Goal: Task Accomplishment & Management: Manage account settings

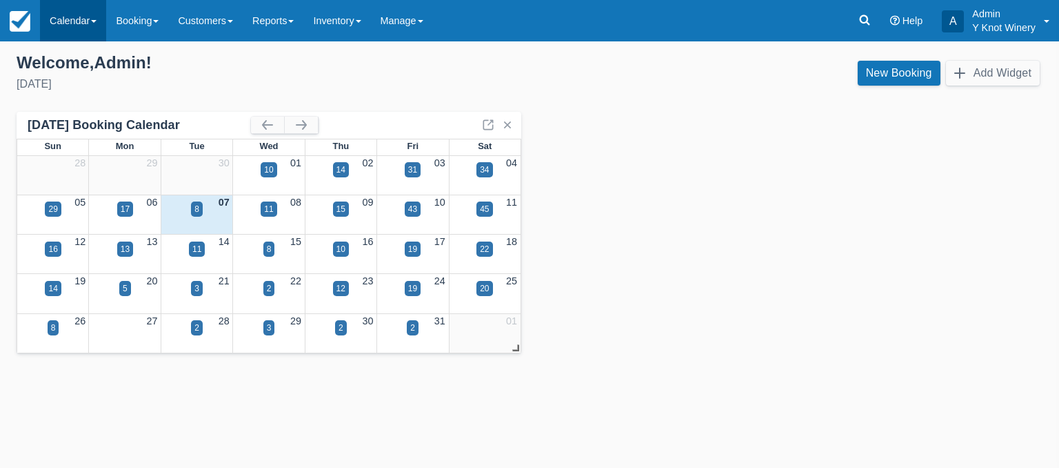
click at [97, 21] on span at bounding box center [94, 21] width 6 height 3
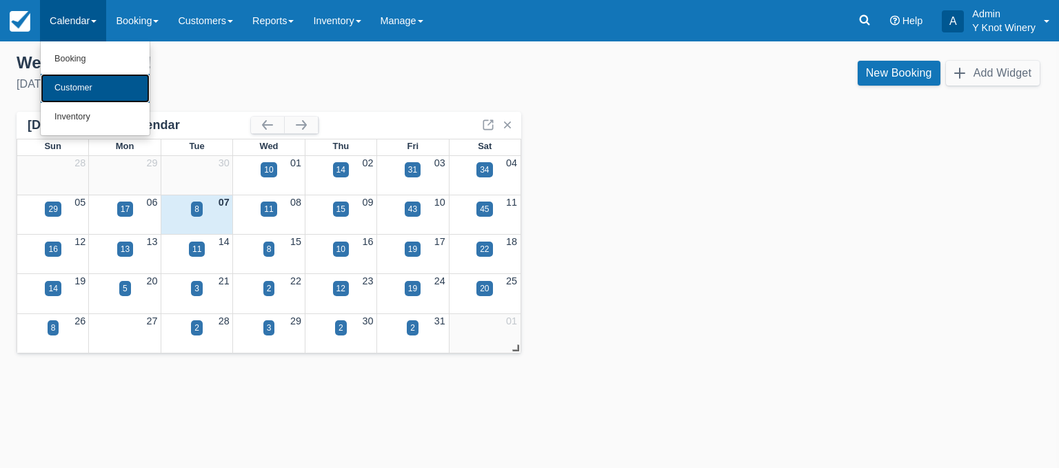
click at [96, 86] on link "Customer" at bounding box center [95, 88] width 109 height 29
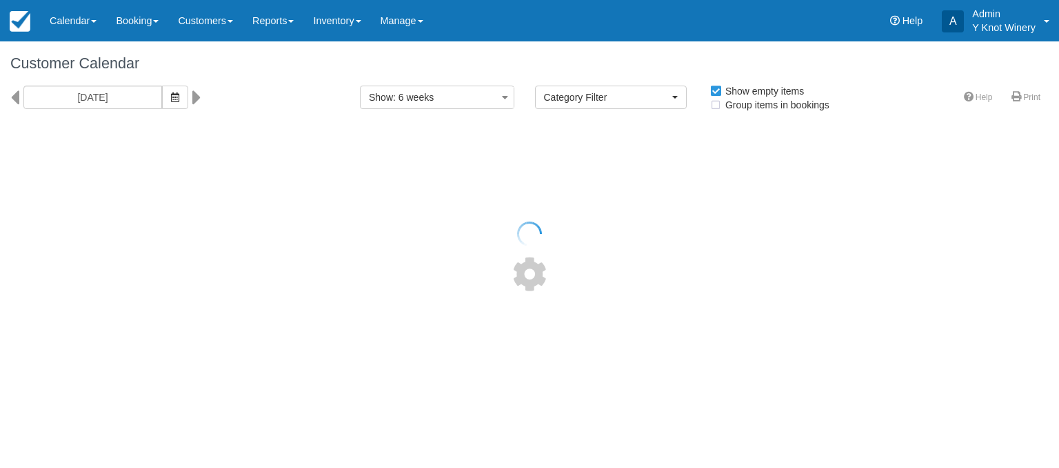
select select
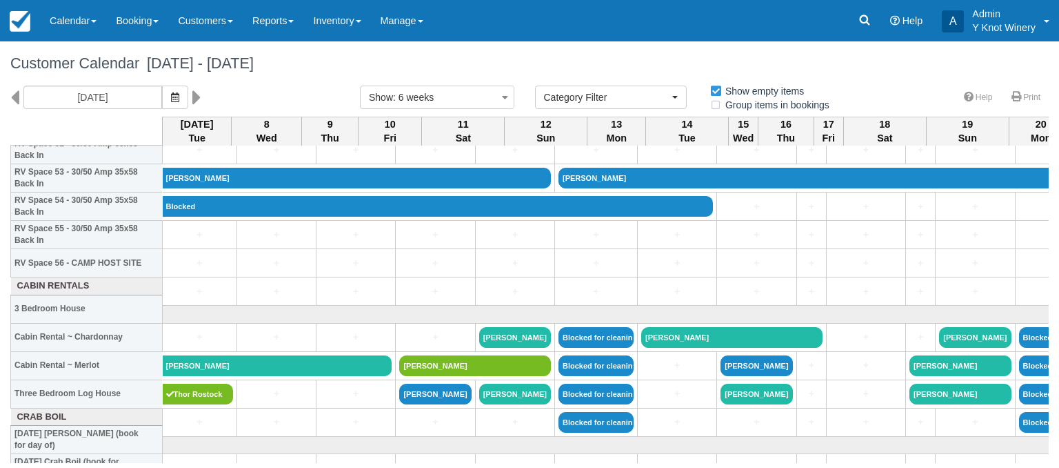
scroll to position [1537, 0]
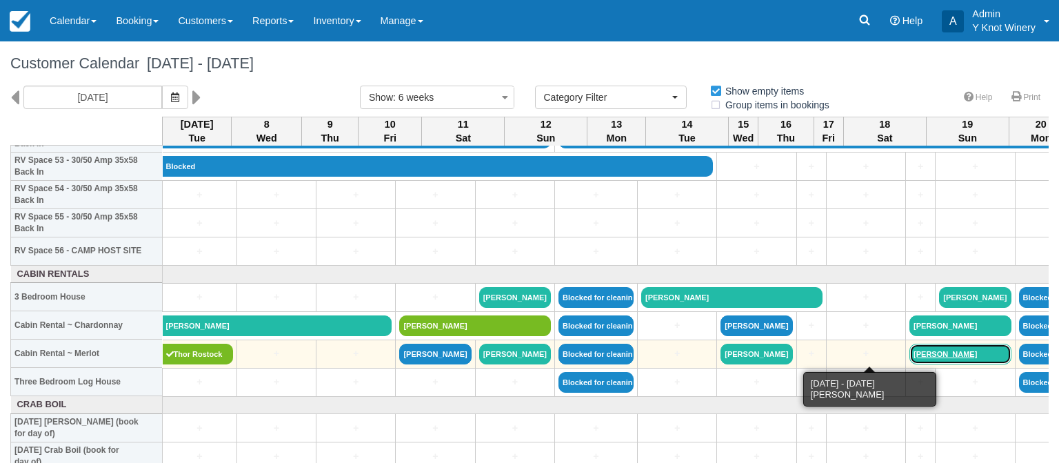
click at [910, 352] on link "[PERSON_NAME]" at bounding box center [960, 353] width 101 height 21
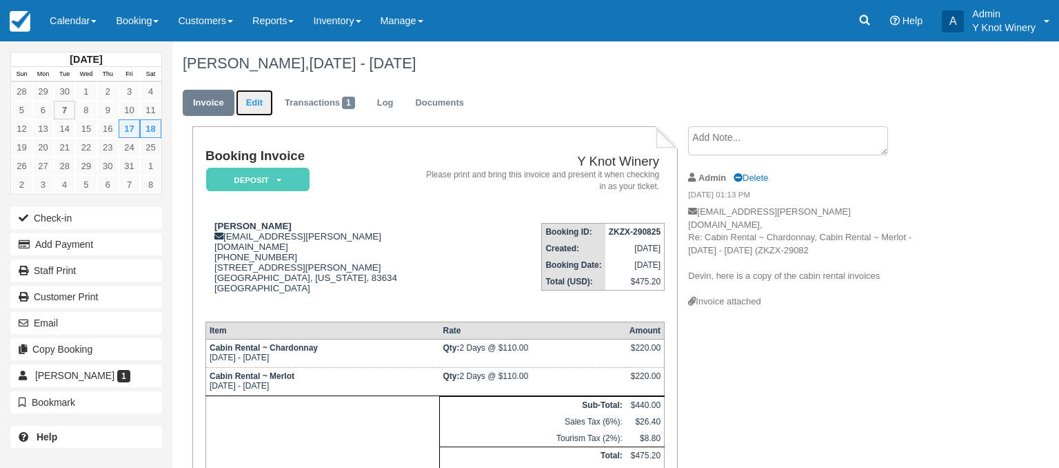
click at [257, 103] on link "Edit" at bounding box center [254, 103] width 37 height 27
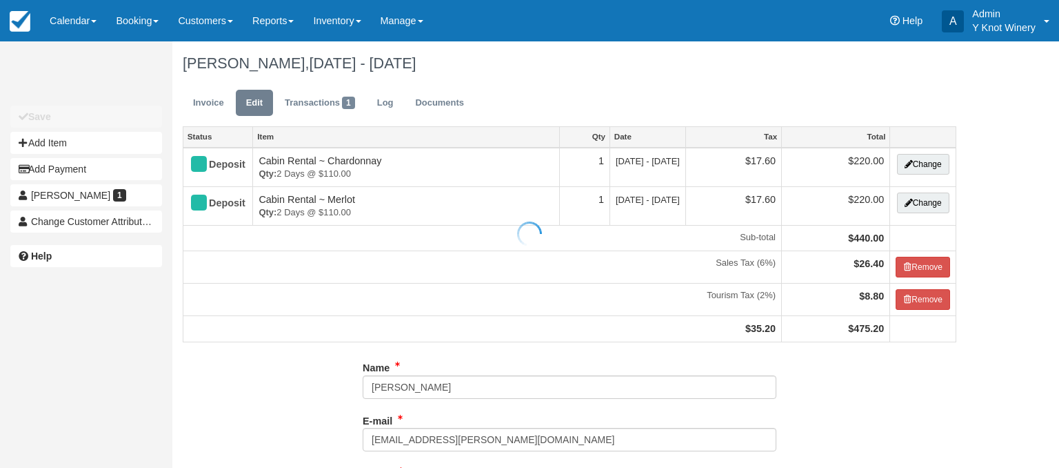
type input "[PHONE_NUMBER]"
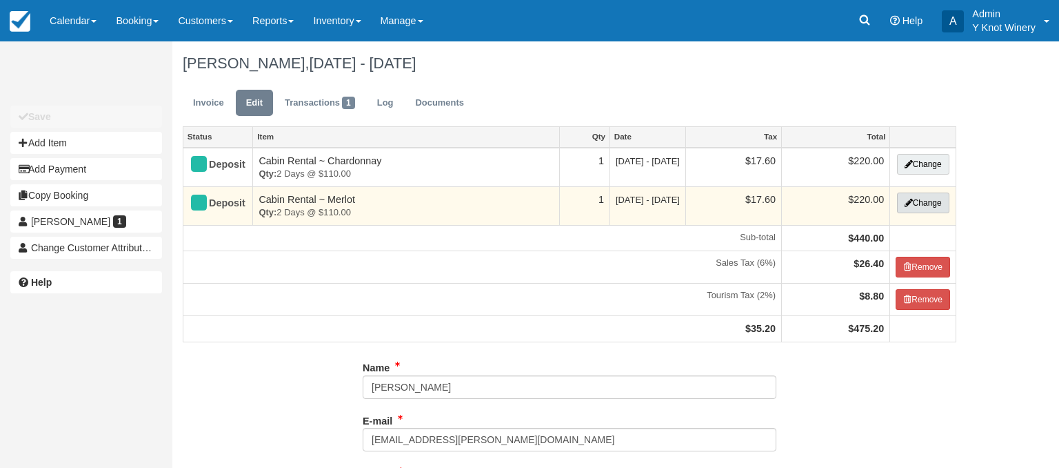
type input "[PHONE_NUMBER]"
click at [930, 205] on button "Change" at bounding box center [923, 202] width 52 height 21
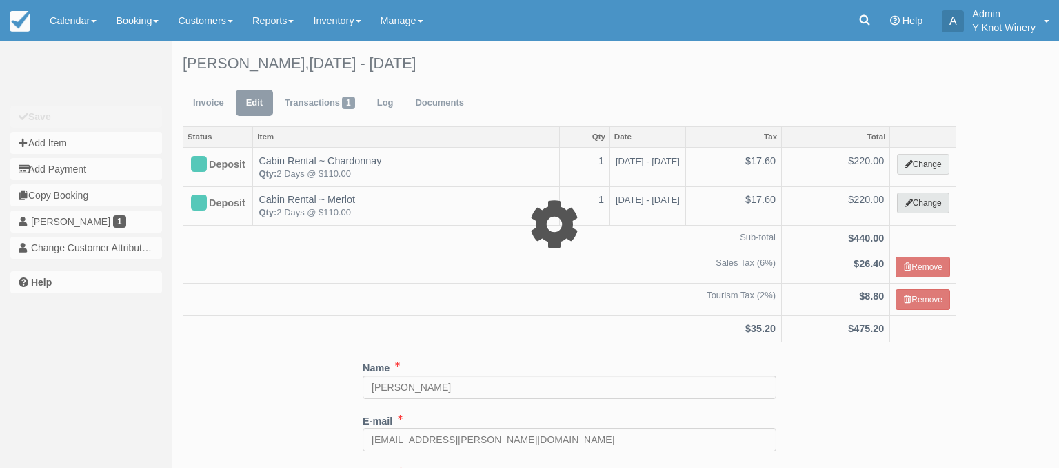
type input "220.00"
select select "2"
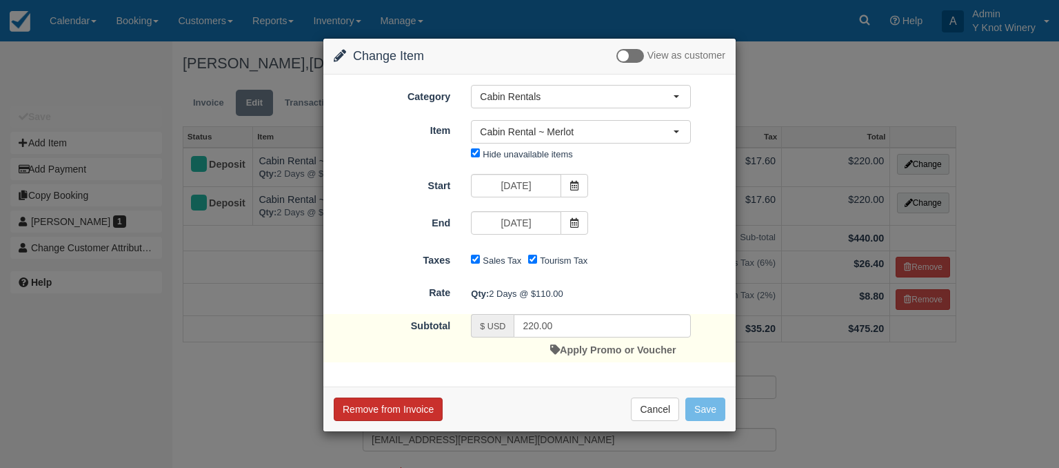
click at [400, 410] on button "Remove from Invoice" at bounding box center [388, 408] width 109 height 23
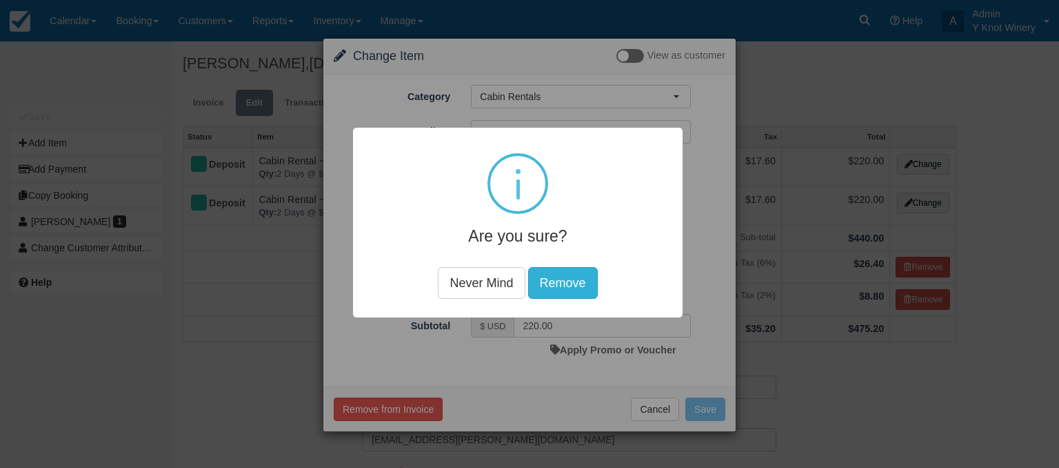
click at [572, 279] on button "Remove" at bounding box center [563, 283] width 70 height 32
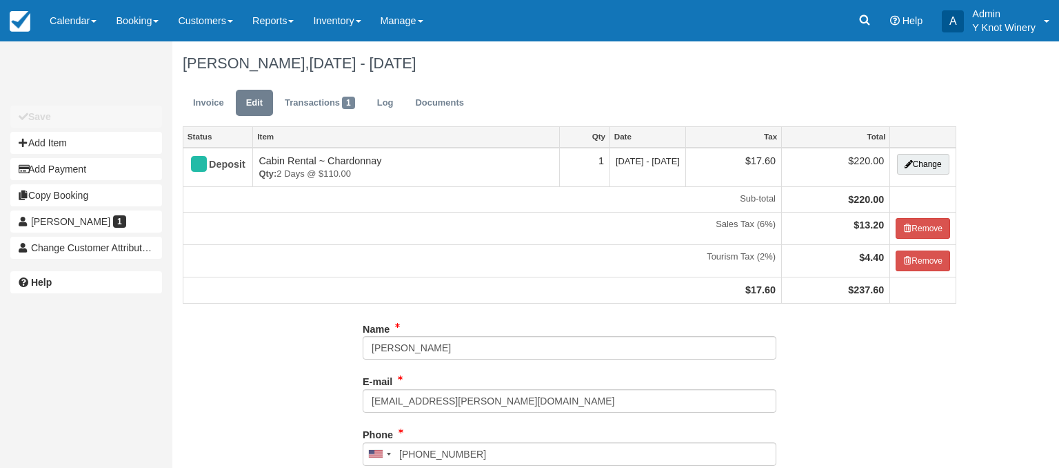
type input "[PHONE_NUMBER]"
click at [204, 101] on link "Invoice" at bounding box center [209, 103] width 52 height 27
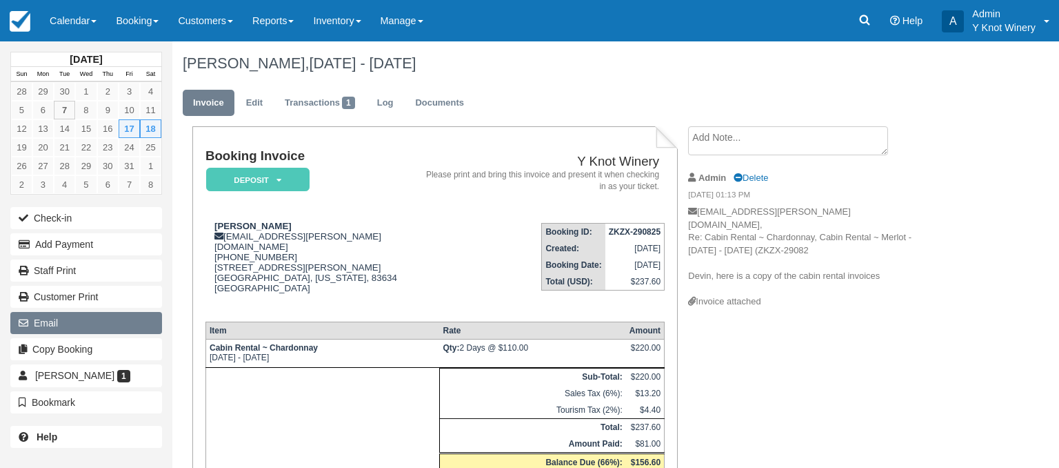
click at [131, 327] on button "Email" at bounding box center [86, 323] width 152 height 22
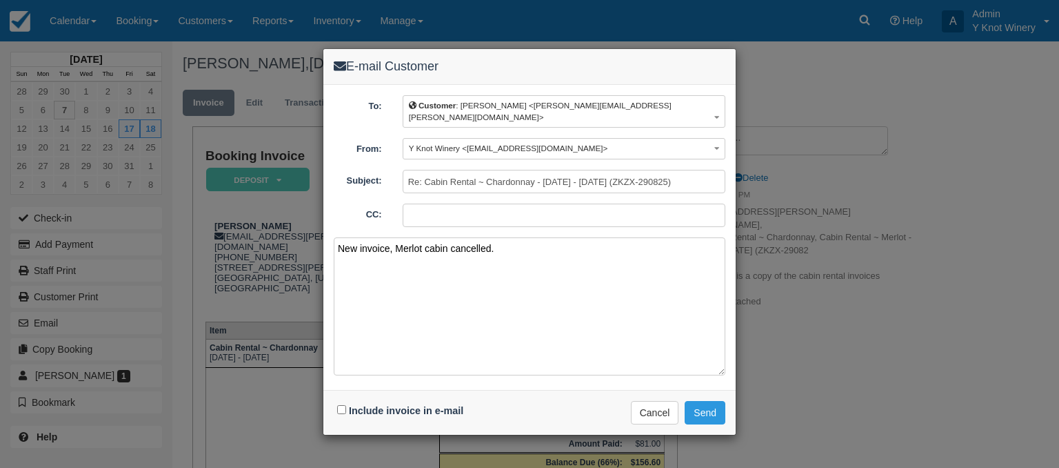
type textarea "New invoice, Merlot cabin cancelled."
click at [343, 405] on input "Include invoice in e-mail" at bounding box center [341, 409] width 9 height 9
checkbox input "true"
click at [696, 401] on button "Send" at bounding box center [705, 412] width 41 height 23
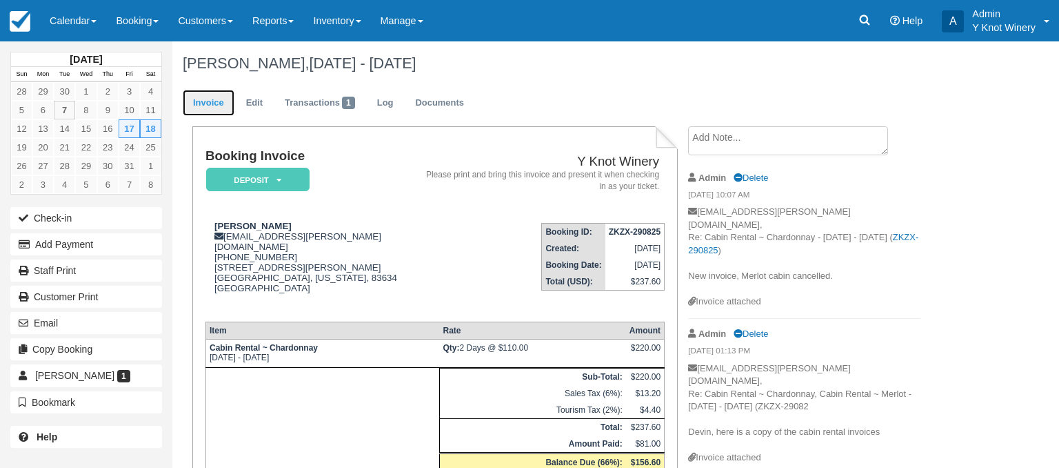
click at [205, 101] on link "Invoice" at bounding box center [209, 103] width 52 height 27
click at [97, 20] on link "Calendar" at bounding box center [73, 20] width 66 height 41
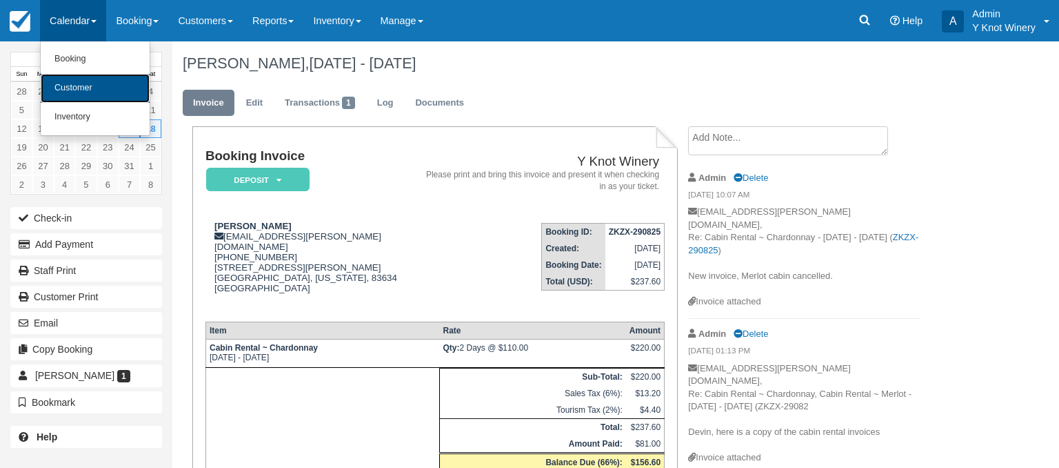
click at [98, 86] on link "Customer" at bounding box center [95, 88] width 109 height 29
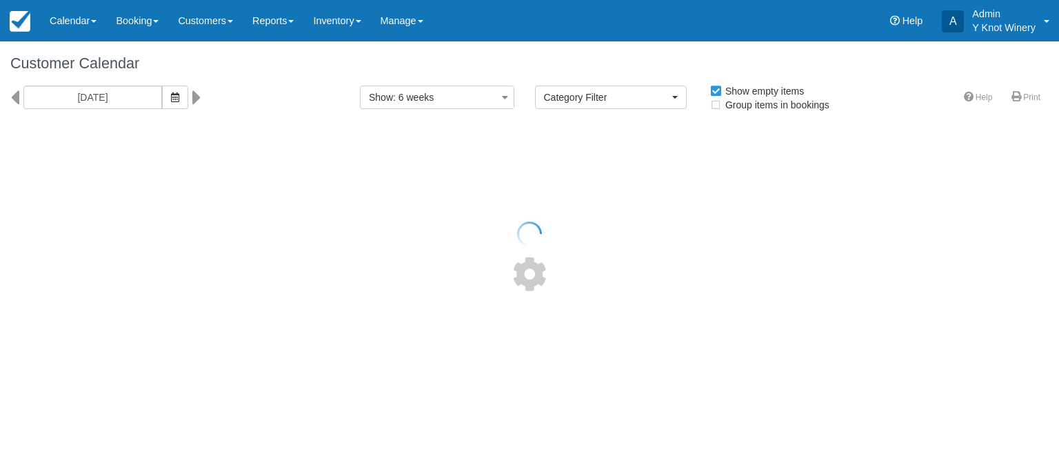
select select
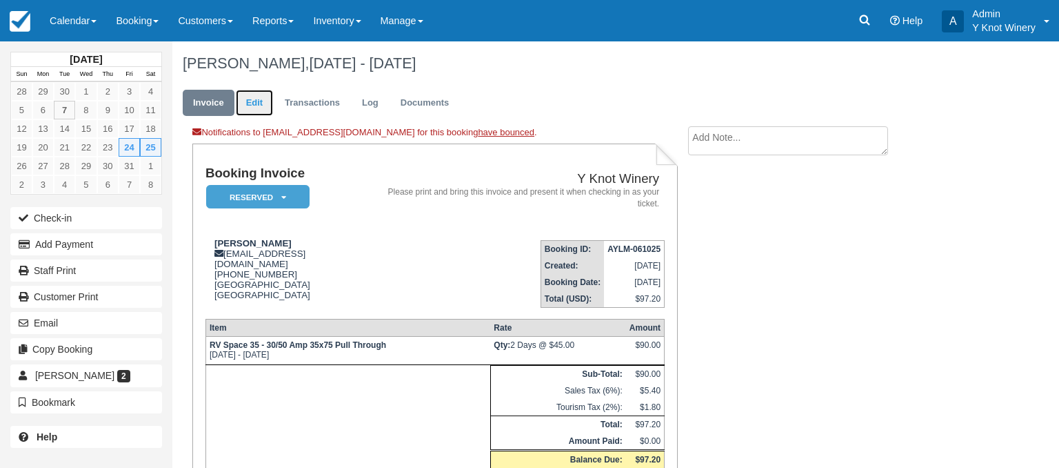
click at [252, 102] on link "Edit" at bounding box center [254, 103] width 37 height 27
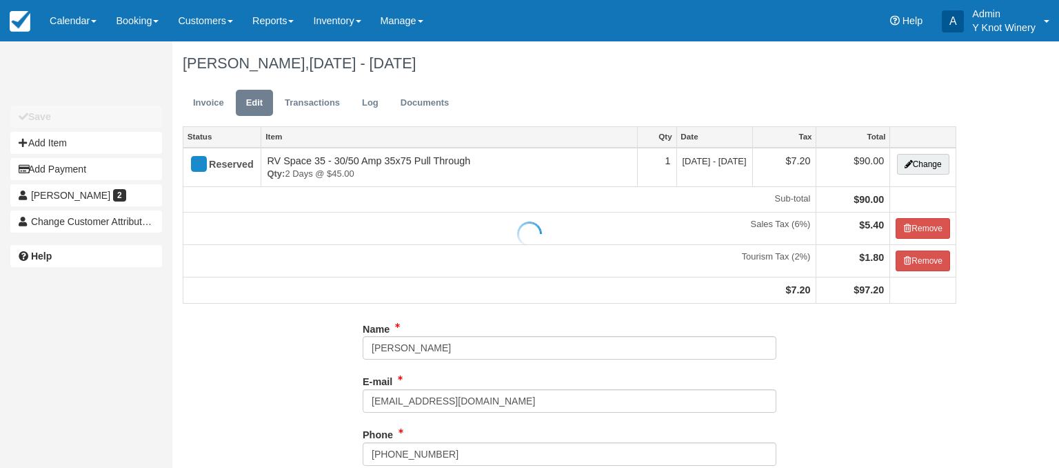
type input "[PHONE_NUMBER]"
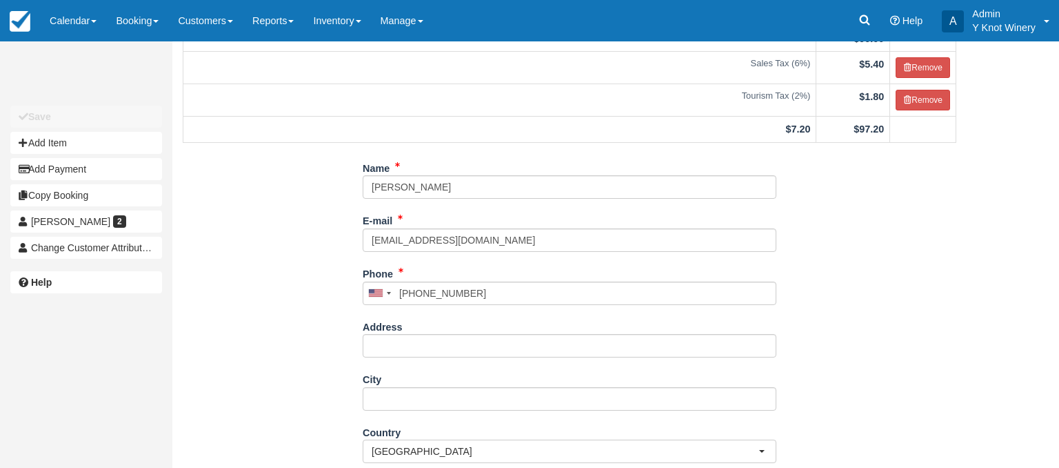
scroll to position [162, 0]
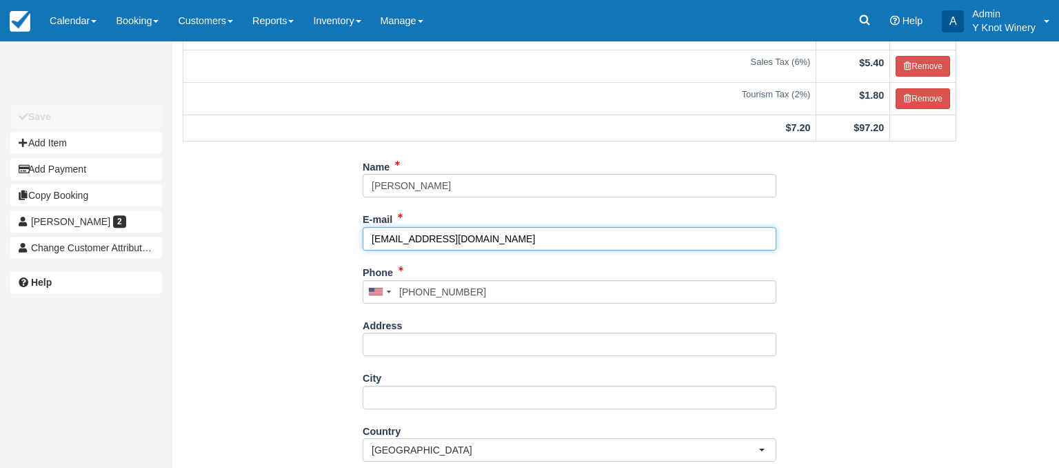
click at [396, 236] on input "[EMAIL_ADDRESS][DOMAIN_NAME]" at bounding box center [570, 238] width 414 height 23
click at [394, 235] on input "[EMAIL_ADDRESS][DOMAIN_NAME]" at bounding box center [570, 238] width 414 height 23
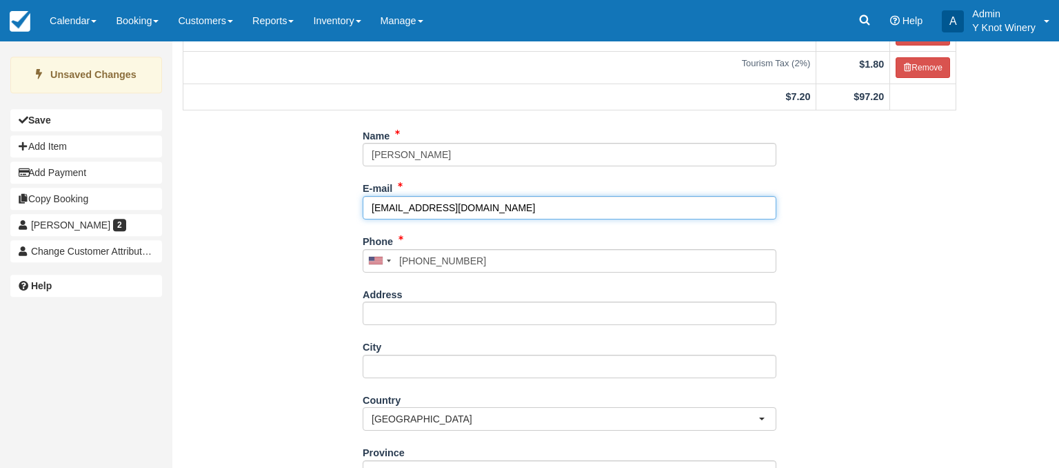
scroll to position [308, 0]
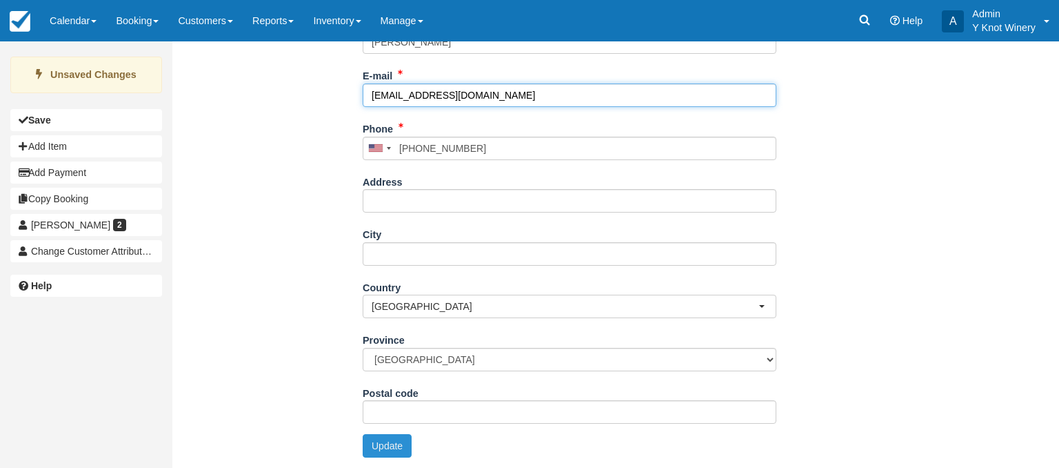
type input "mandg821@aol.com"
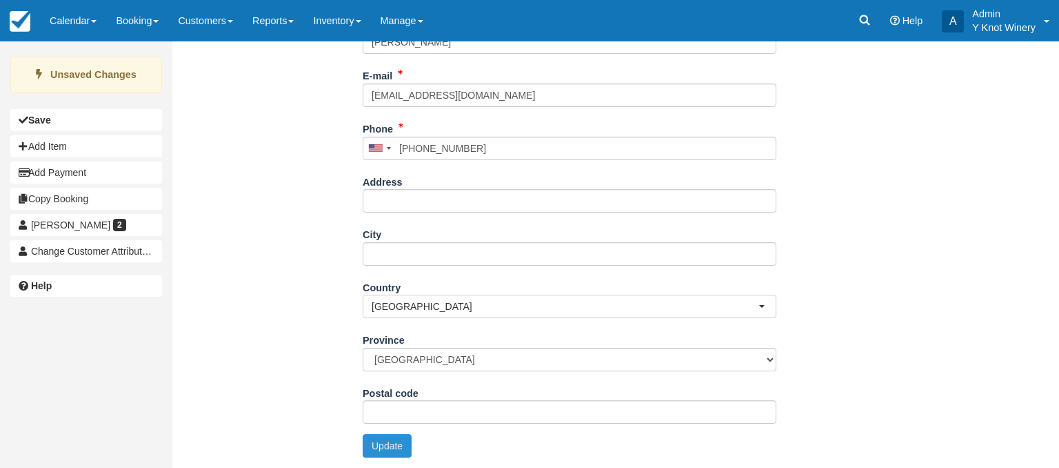
click at [390, 452] on button "Update" at bounding box center [387, 445] width 49 height 23
type input "+12089894648"
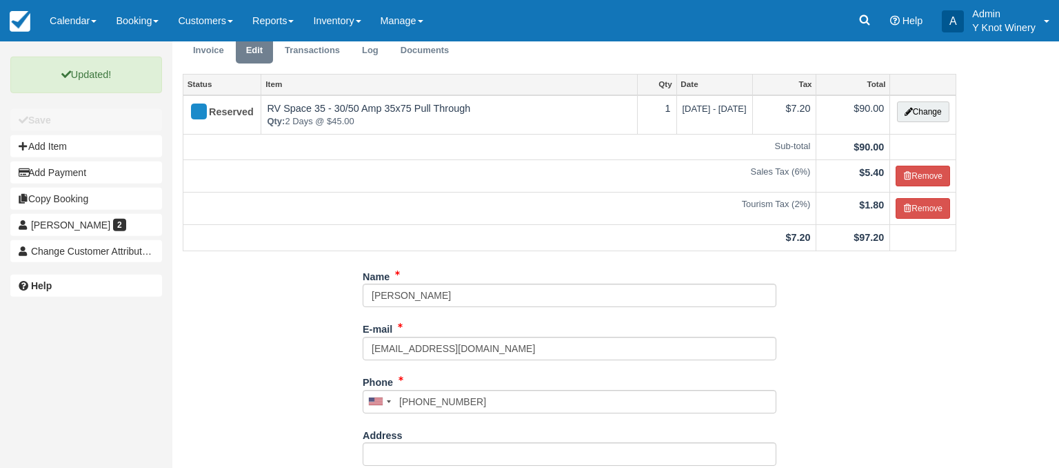
scroll to position [0, 0]
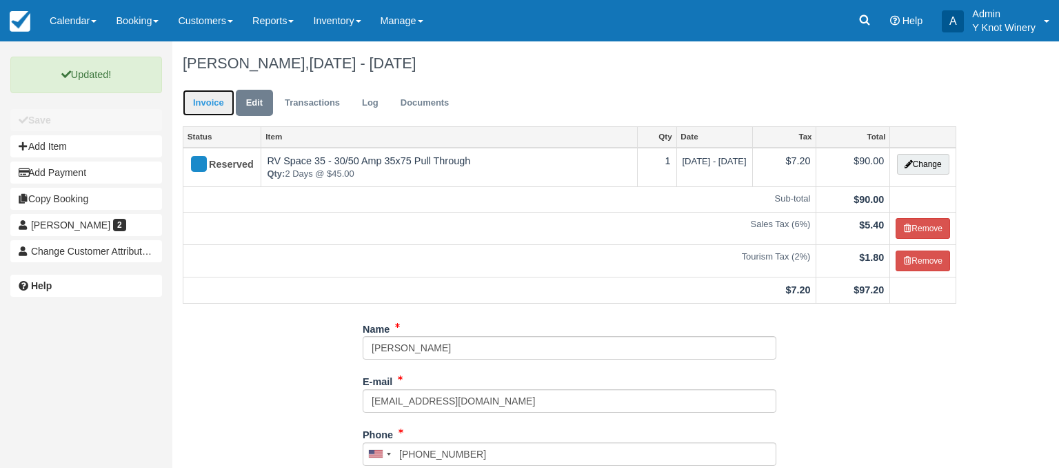
click at [210, 101] on link "Invoice" at bounding box center [209, 103] width 52 height 27
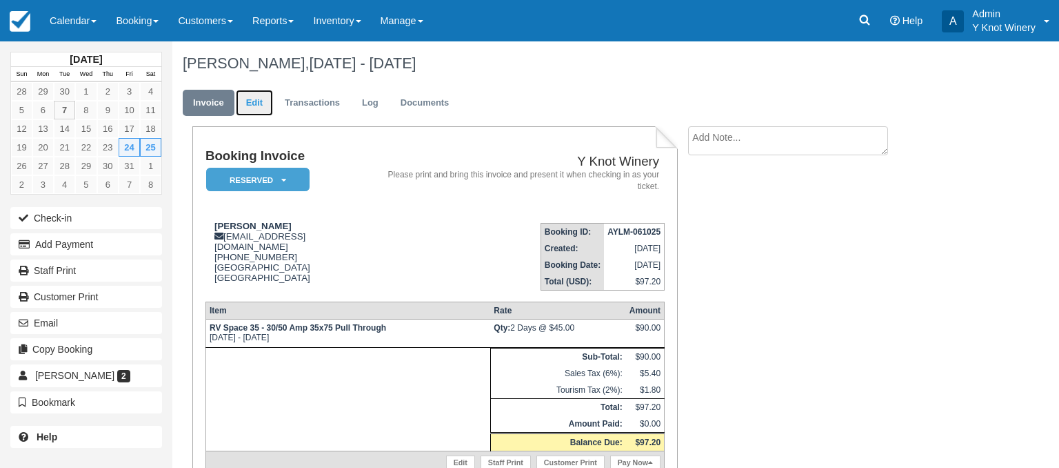
click at [254, 105] on link "Edit" at bounding box center [254, 103] width 37 height 27
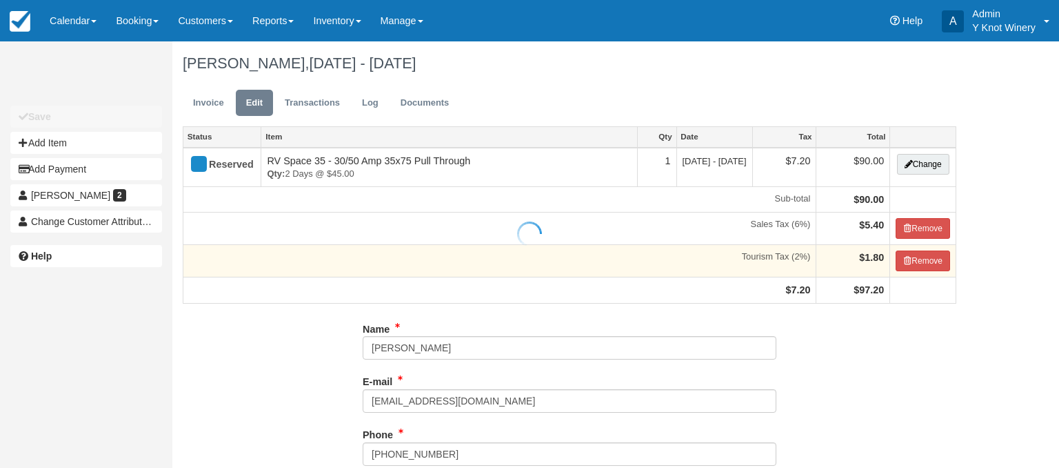
type input "[PHONE_NUMBER]"
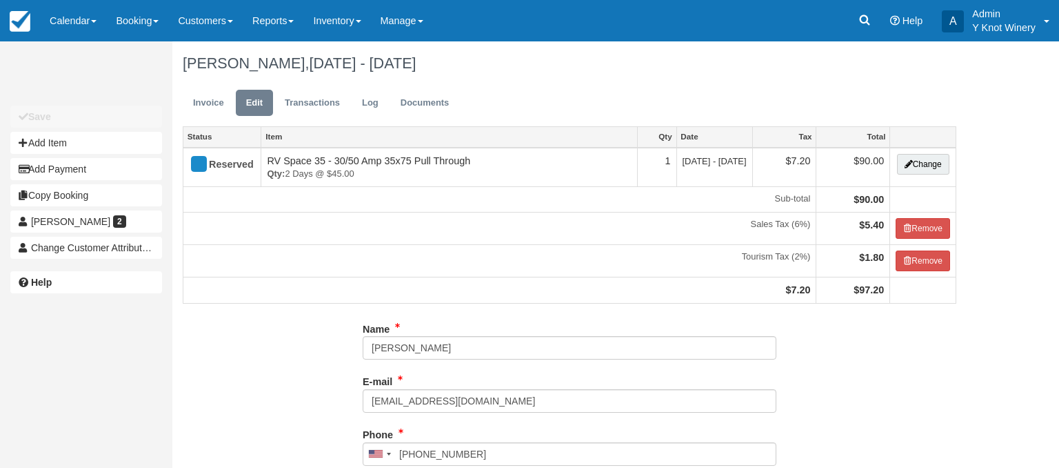
type input "[PHONE_NUMBER]"
click at [397, 346] on input "[PERSON_NAME]" at bounding box center [570, 347] width 414 height 23
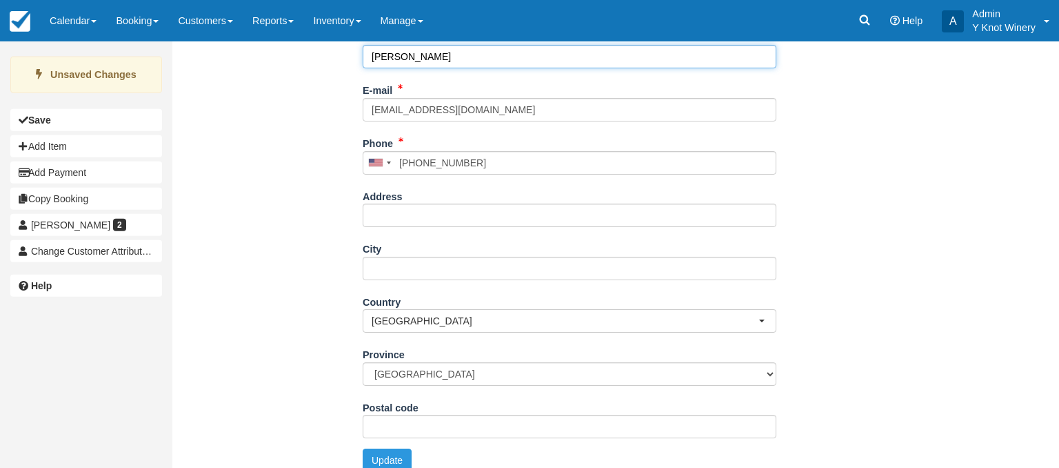
scroll to position [308, 0]
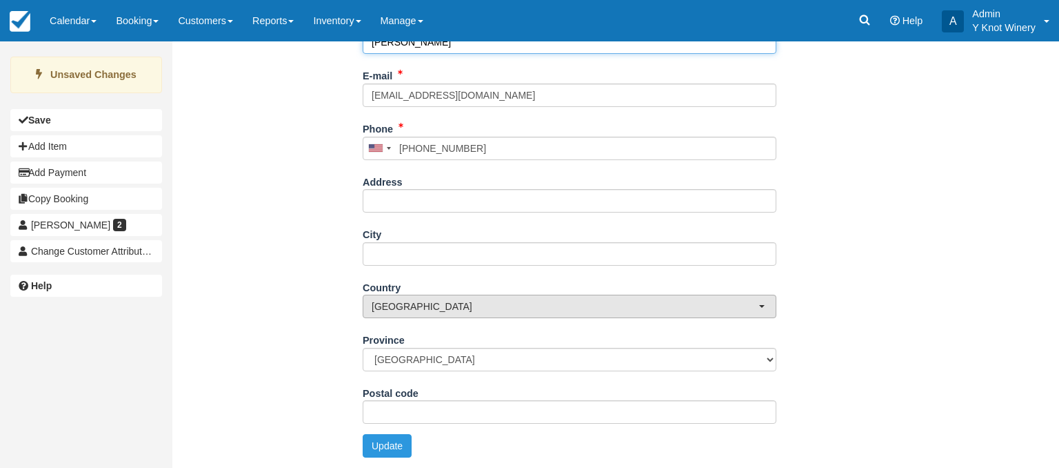
type input "[PERSON_NAME]"
click at [757, 304] on span "[GEOGRAPHIC_DATA]" at bounding box center [565, 306] width 387 height 14
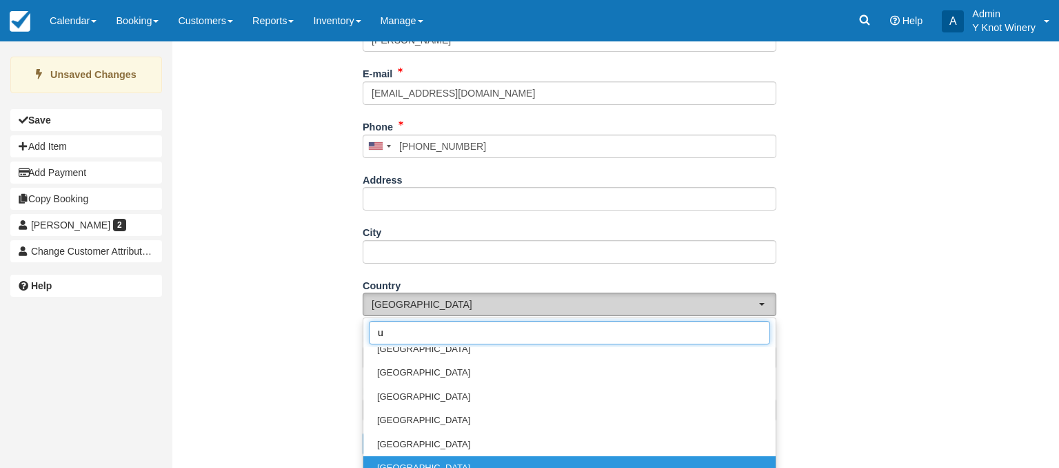
scroll to position [0, 0]
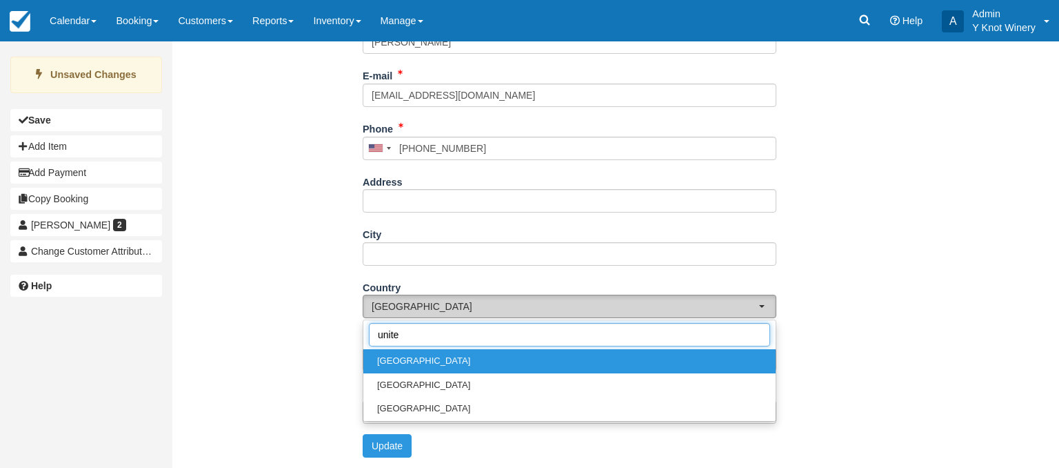
type input "united"
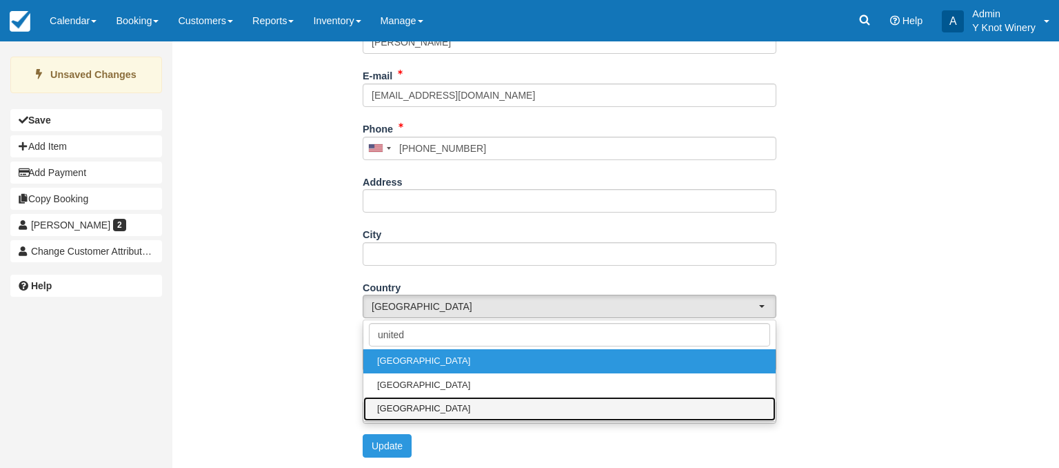
click at [601, 403] on link "[GEOGRAPHIC_DATA]" at bounding box center [569, 409] width 412 height 24
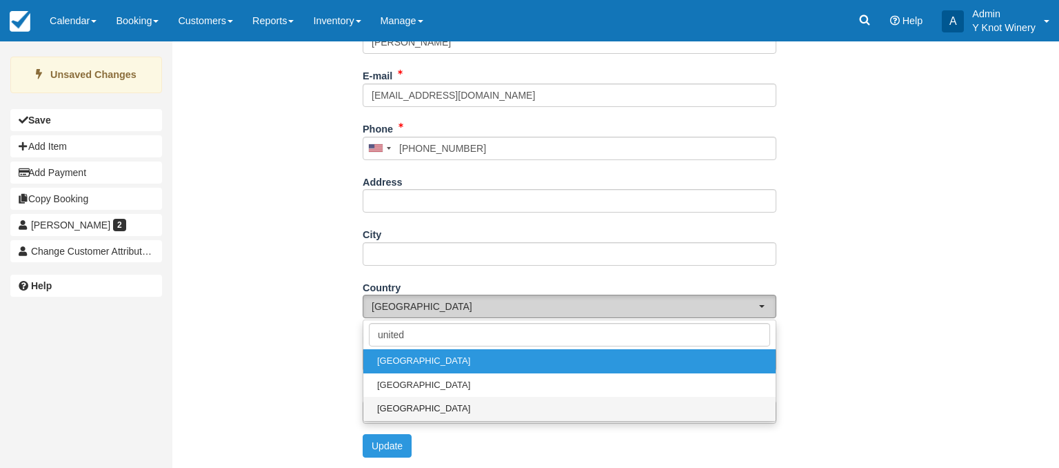
select select "US"
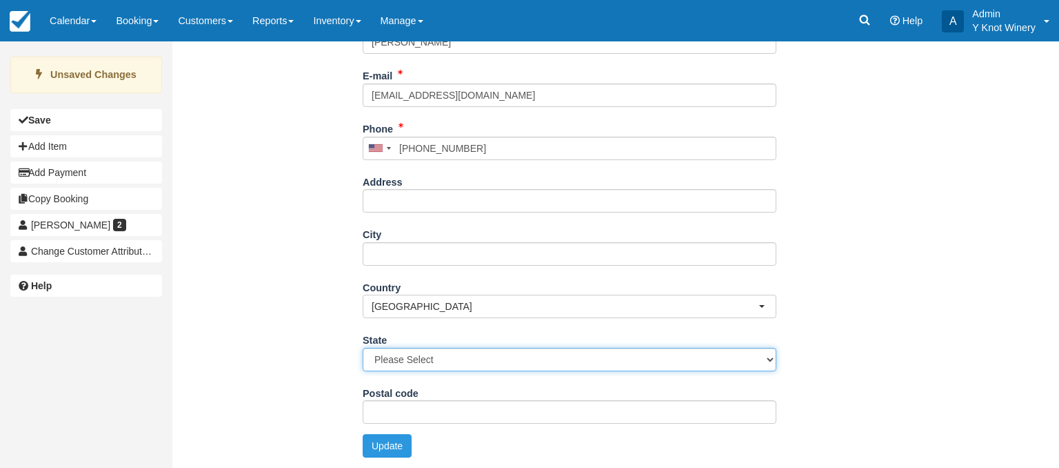
click at [363, 348] on select "Please Select [US_STATE] [US_STATE] [US_STATE] [US_STATE] [US_STATE] [US_STATE]…" at bounding box center [570, 359] width 414 height 23
select select "ID"
click option "[US_STATE]" at bounding box center [0, 0] width 0 height 0
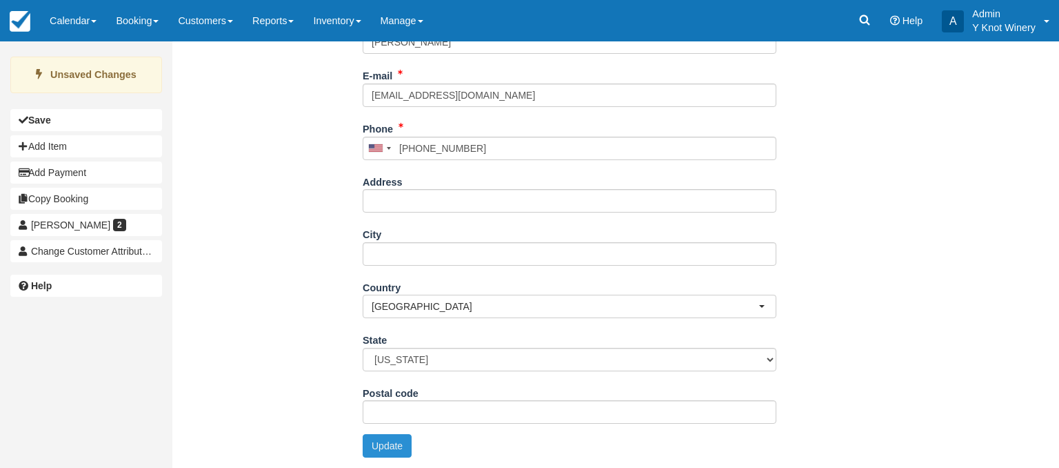
click at [377, 441] on button "Update" at bounding box center [387, 445] width 49 height 23
type input "[PHONE_NUMBER]"
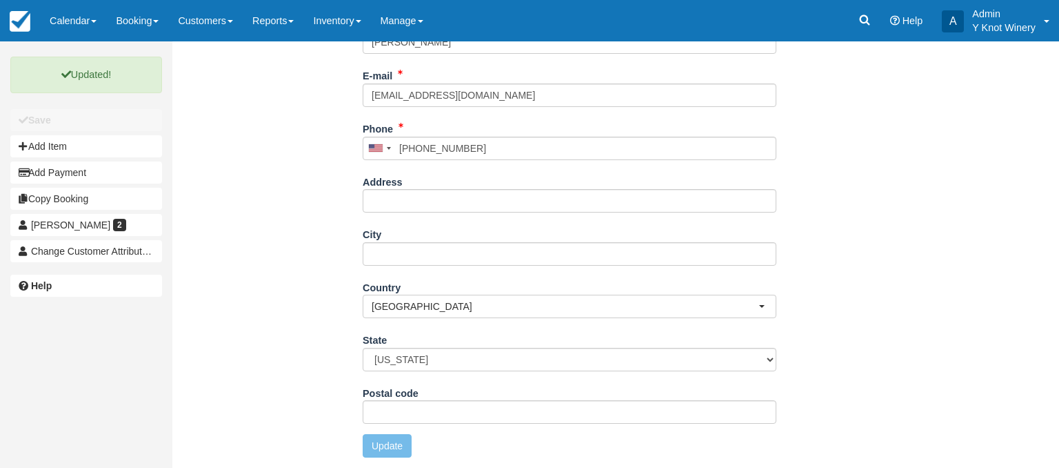
scroll to position [298, 0]
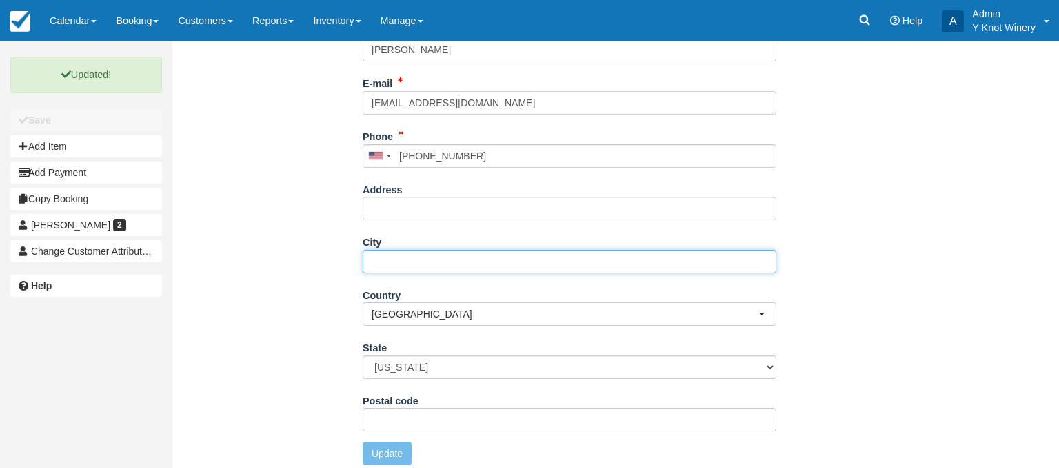
click at [380, 265] on input "City" at bounding box center [570, 261] width 414 height 23
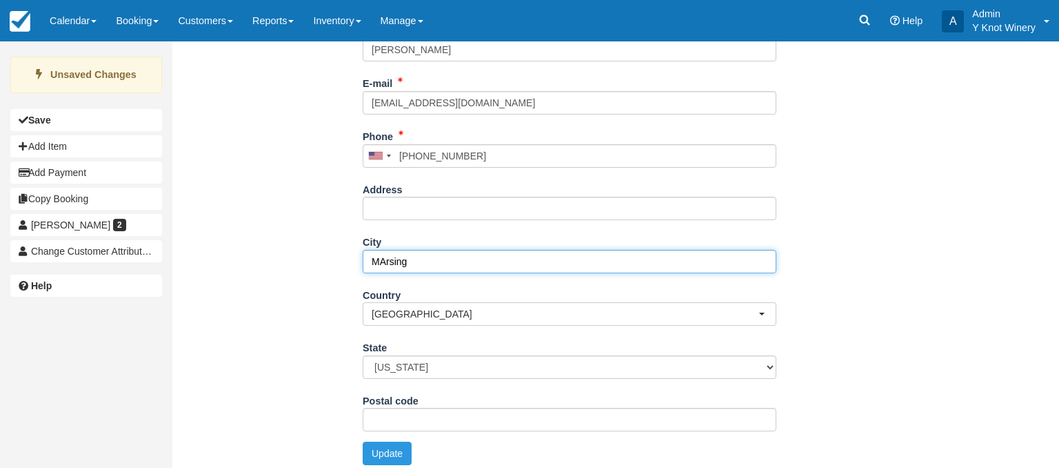
click at [385, 256] on input "MArsing" at bounding box center [570, 261] width 414 height 23
type input "Marsing"
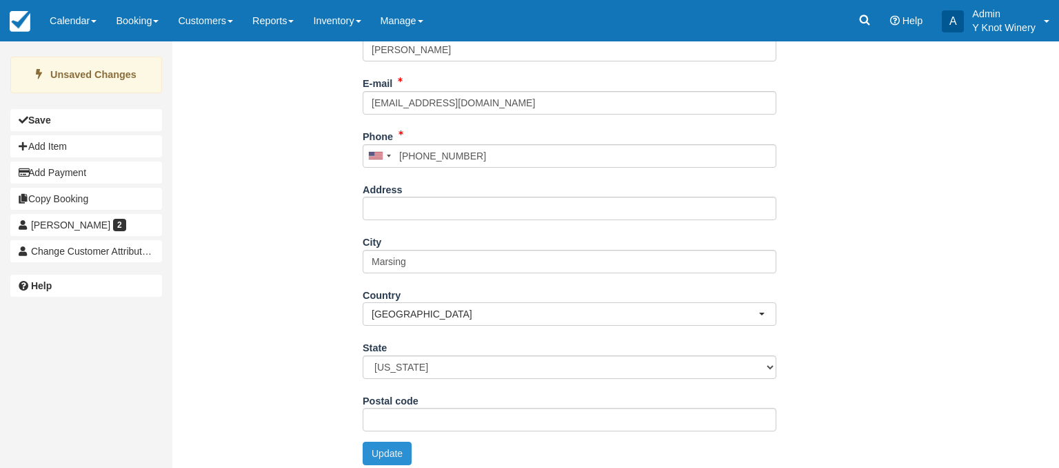
click at [377, 457] on button "Update" at bounding box center [387, 452] width 49 height 23
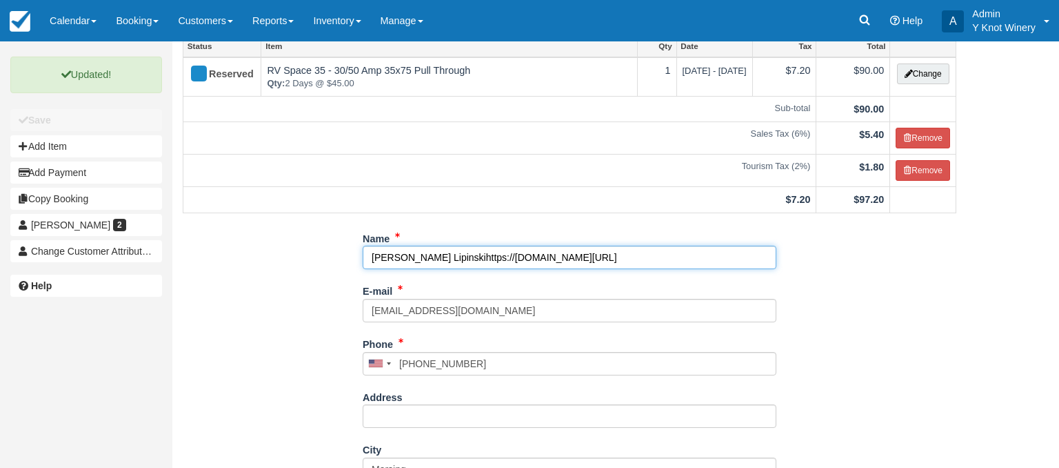
scroll to position [181, 0]
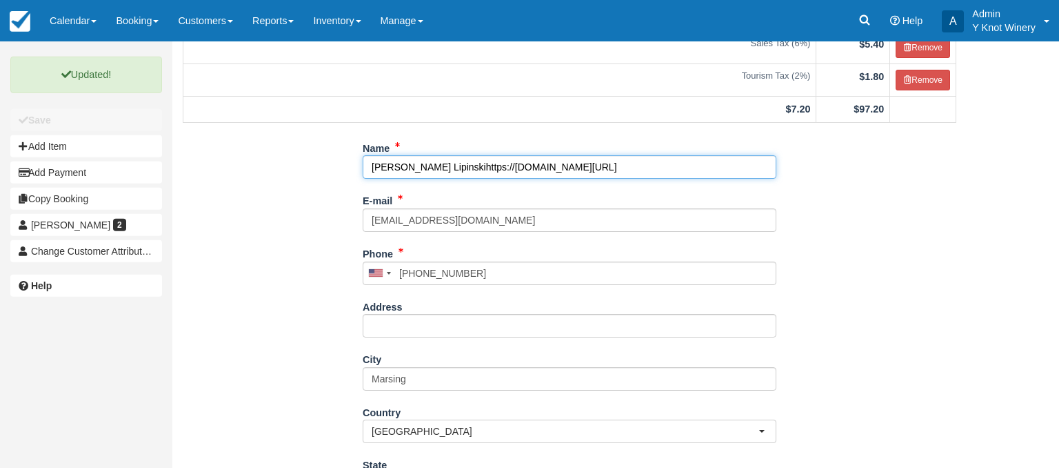
drag, startPoint x: 703, startPoint y: 162, endPoint x: 429, endPoint y: 168, distance: 273.8
click at [429, 168] on input "[PERSON_NAME] Lipinskihttps://[DOMAIN_NAME][URL]" at bounding box center [570, 166] width 414 height 23
type input "[PERSON_NAME]"
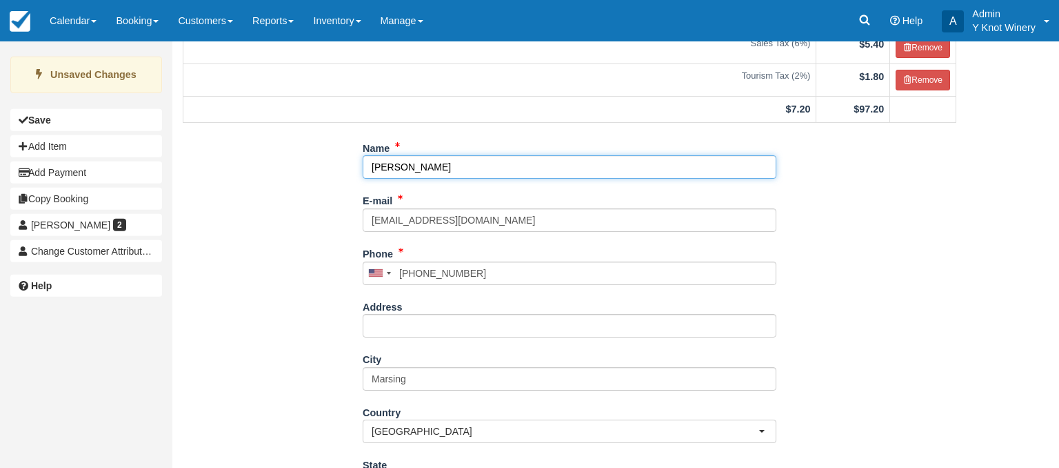
scroll to position [308, 0]
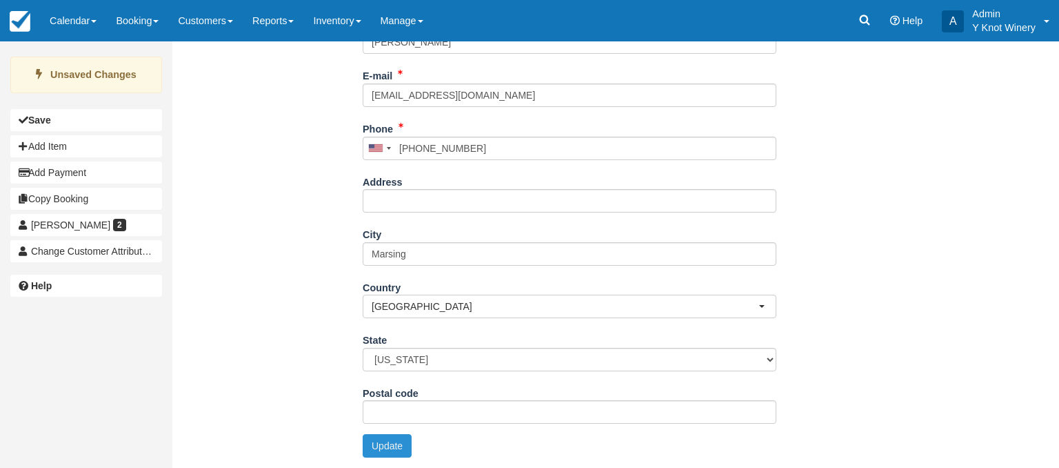
click at [382, 440] on button "Update" at bounding box center [387, 445] width 49 height 23
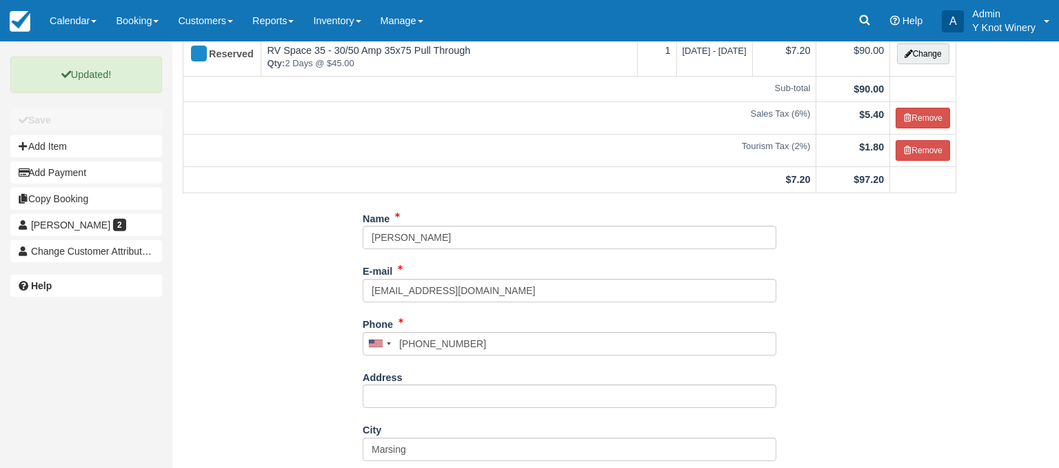
scroll to position [0, 0]
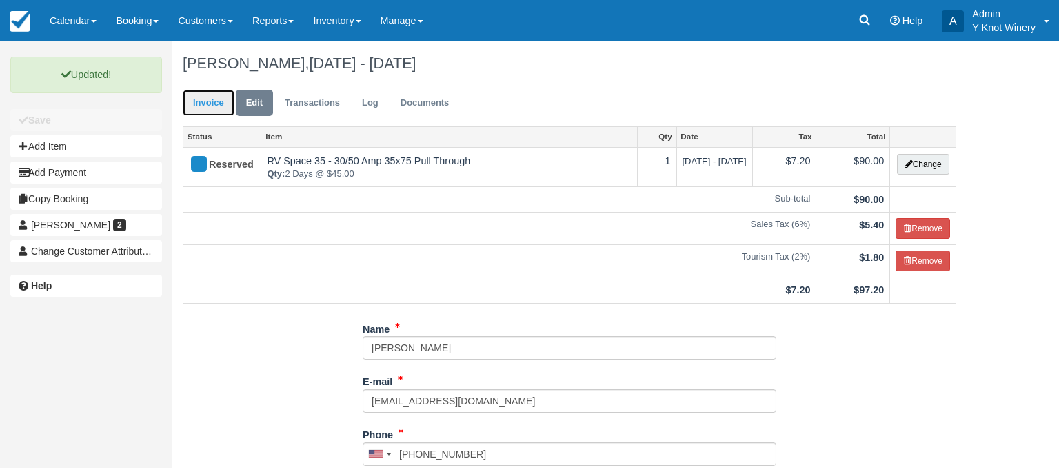
click at [209, 99] on link "Invoice" at bounding box center [209, 103] width 52 height 27
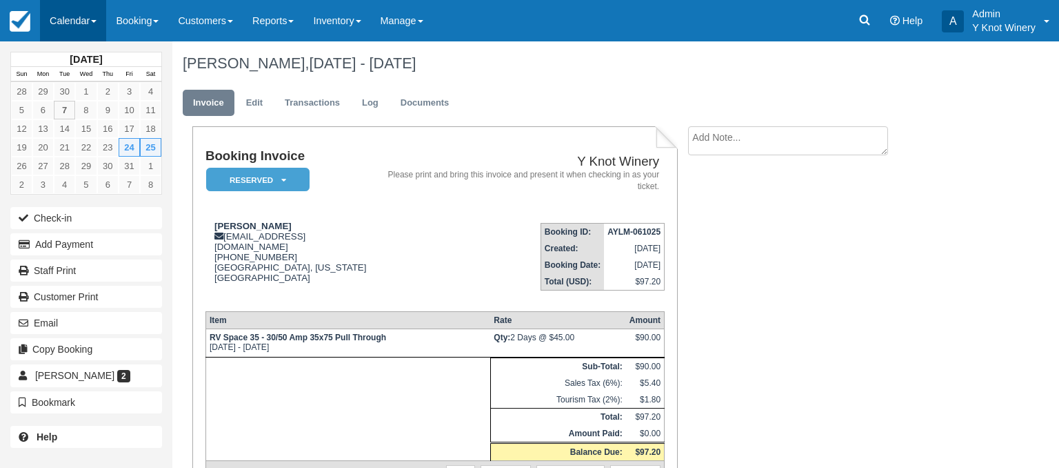
click at [95, 23] on link "Calendar" at bounding box center [73, 20] width 66 height 41
